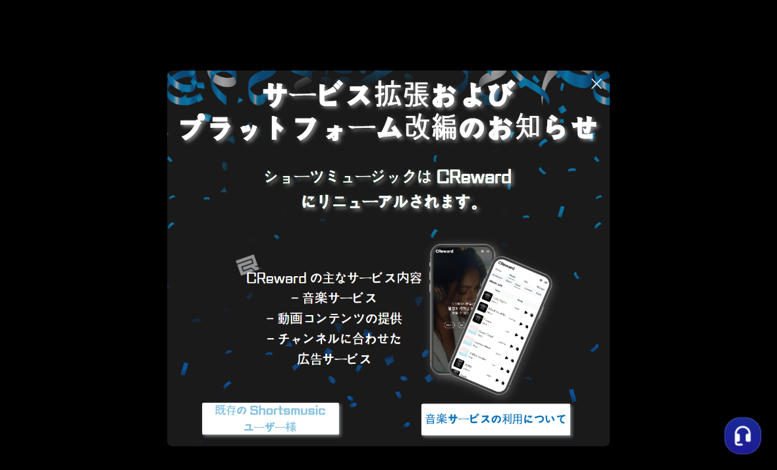
scroll to position [33, 0]
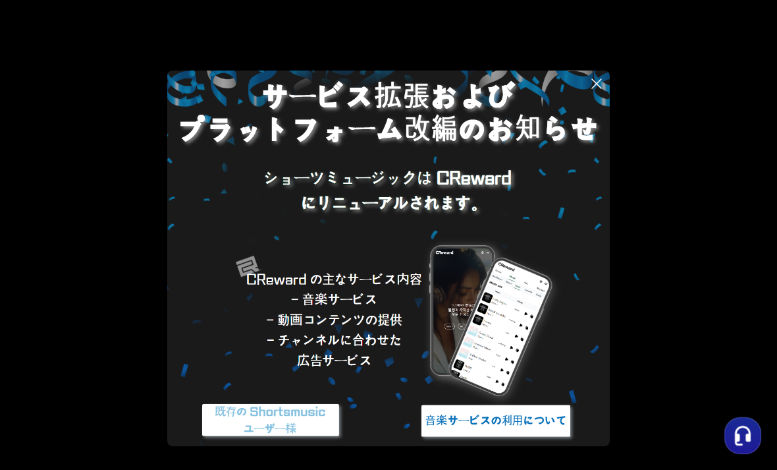
click at [478, 423] on img at bounding box center [496, 420] width 165 height 49
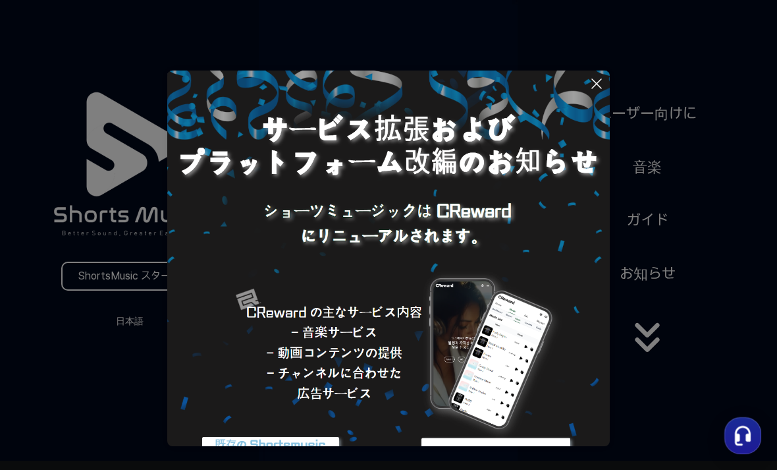
click at [603, 80] on icon at bounding box center [597, 84] width 16 height 16
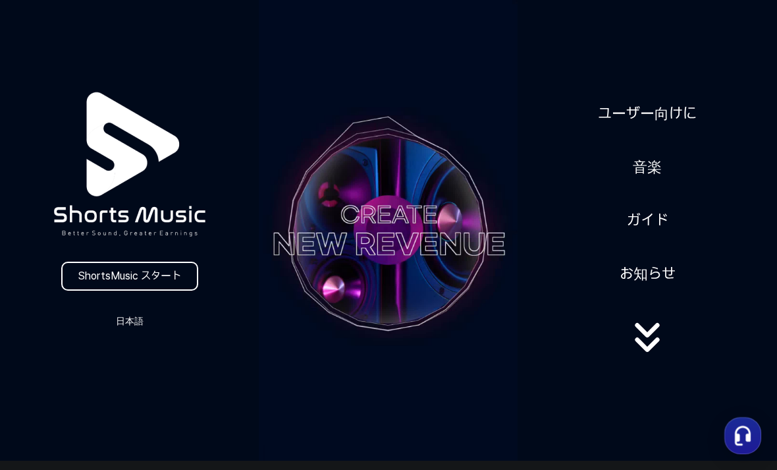
click at [132, 273] on link "ShortsMusic スタート" at bounding box center [129, 275] width 137 height 29
click at [179, 272] on link "ShortsMusic スタート" at bounding box center [129, 275] width 137 height 29
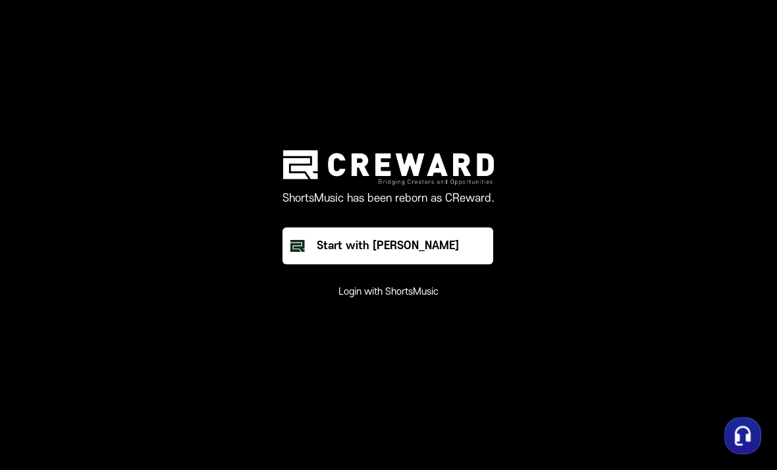
click at [406, 254] on div "Start with [PERSON_NAME]" at bounding box center [388, 246] width 142 height 16
